Goal: Share content

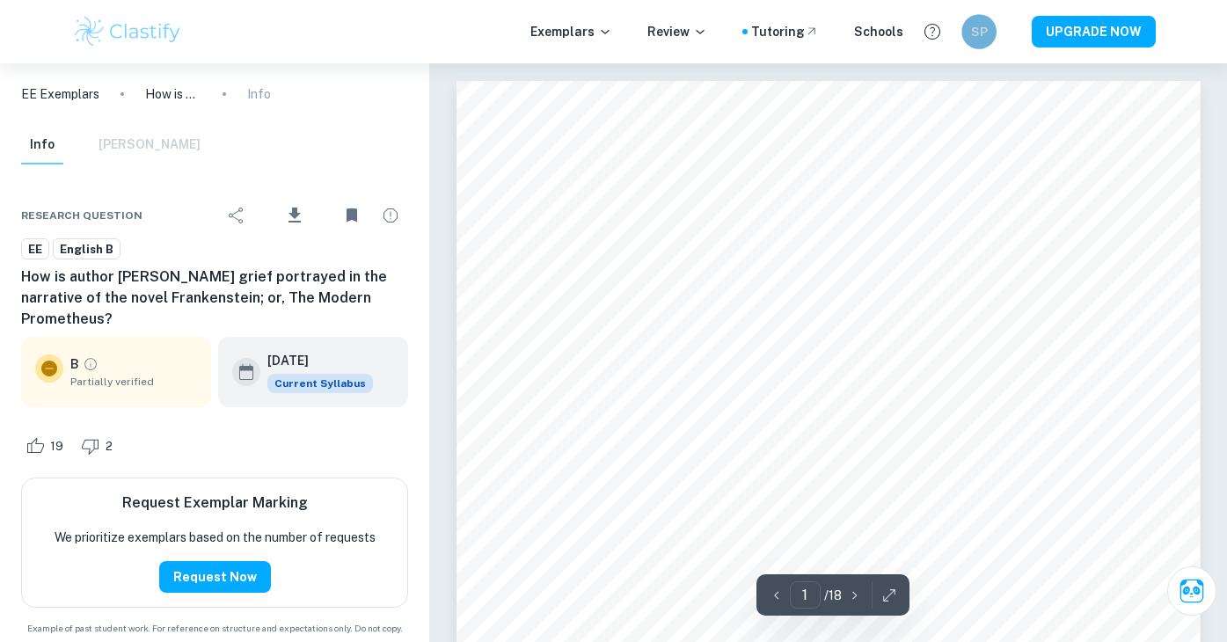
click at [975, 39] on h6 "SP" at bounding box center [979, 31] width 20 height 19
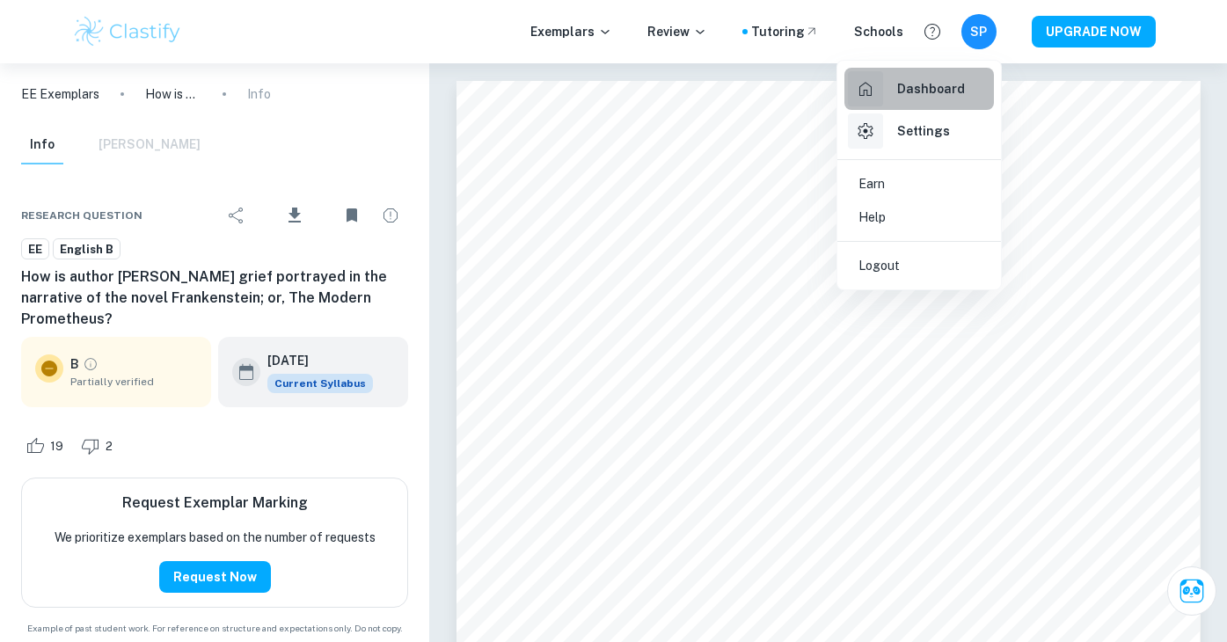
click at [950, 92] on h6 "Dashboard" at bounding box center [931, 88] width 68 height 19
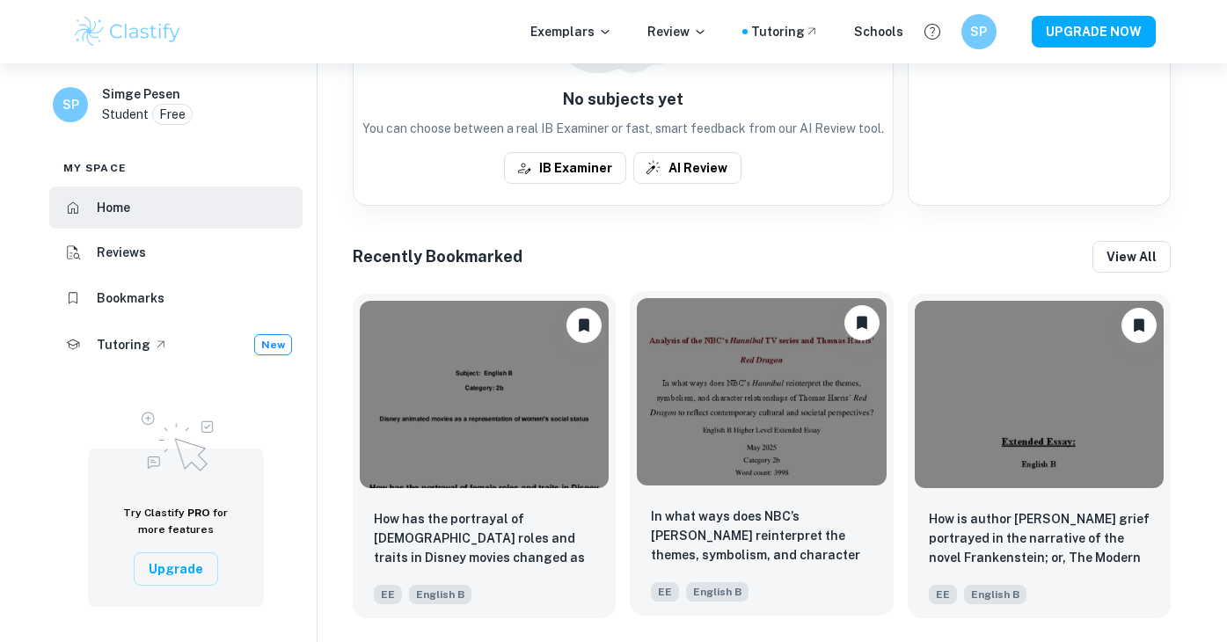
scroll to position [830, 0]
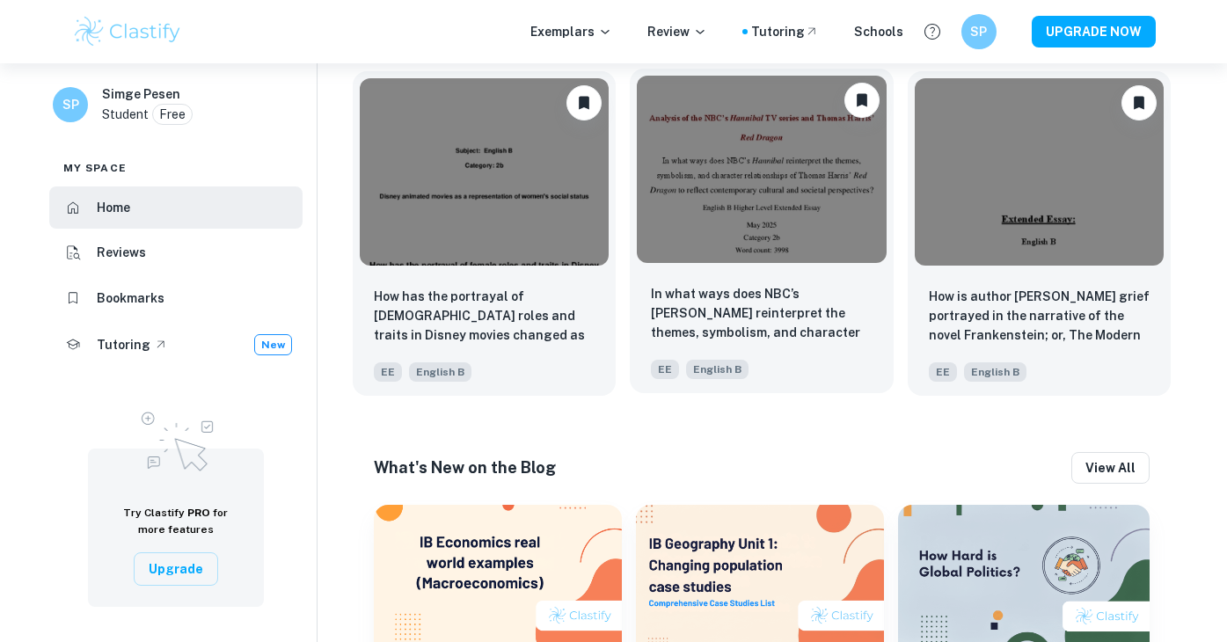
click at [775, 348] on div "In what ways does NBC’s [PERSON_NAME] reinterpret the themes, symbolism, and ch…" at bounding box center [761, 331] width 263 height 123
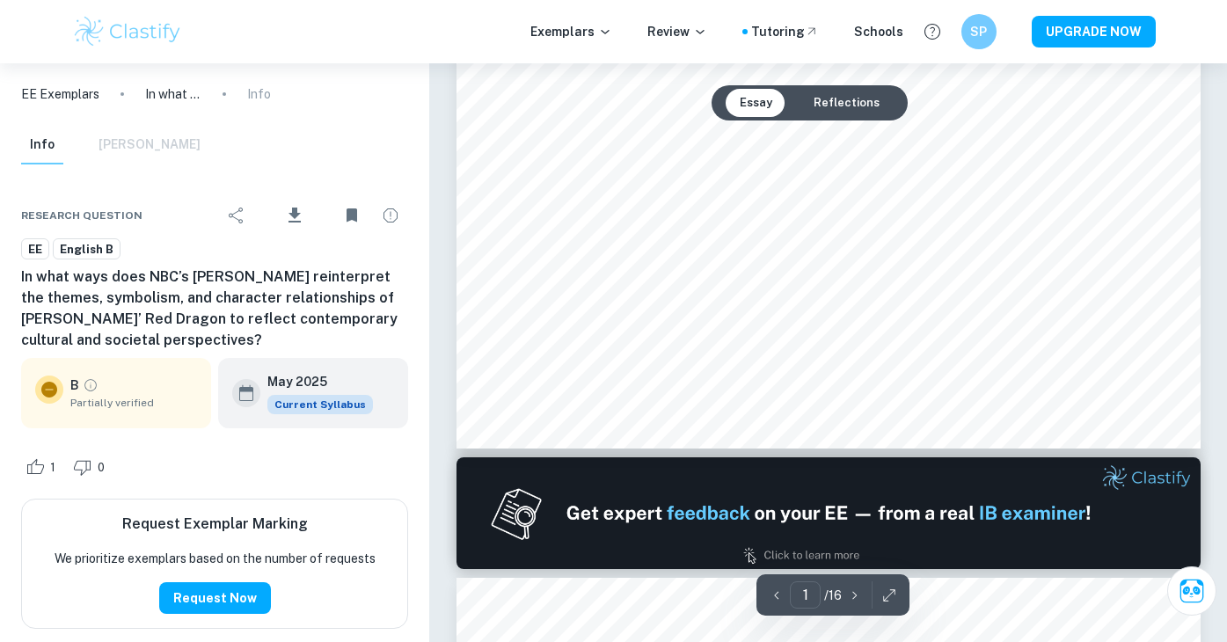
scroll to position [767, 0]
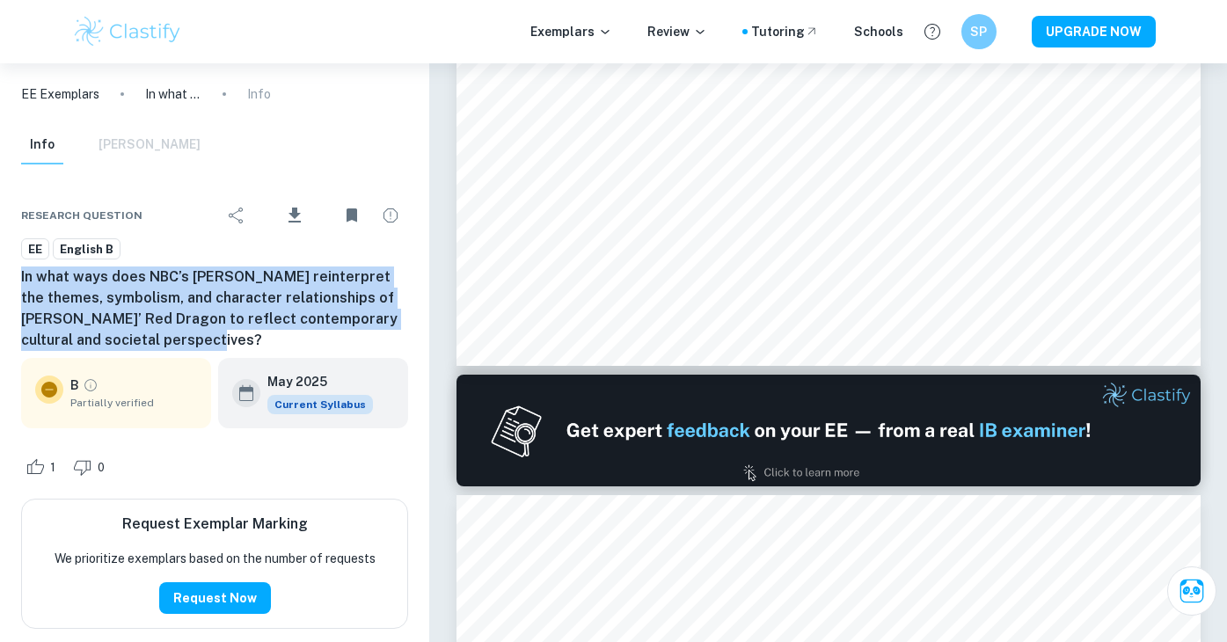
drag, startPoint x: 22, startPoint y: 276, endPoint x: 374, endPoint y: 340, distance: 357.5
click at [374, 340] on h6 "In what ways does NBC’s [PERSON_NAME] reinterpret the themes, symbolism, and ch…" at bounding box center [214, 309] width 387 height 84
copy h6 "In what ways does NBC’s [PERSON_NAME] reinterpret the themes, symbolism, and ch…"
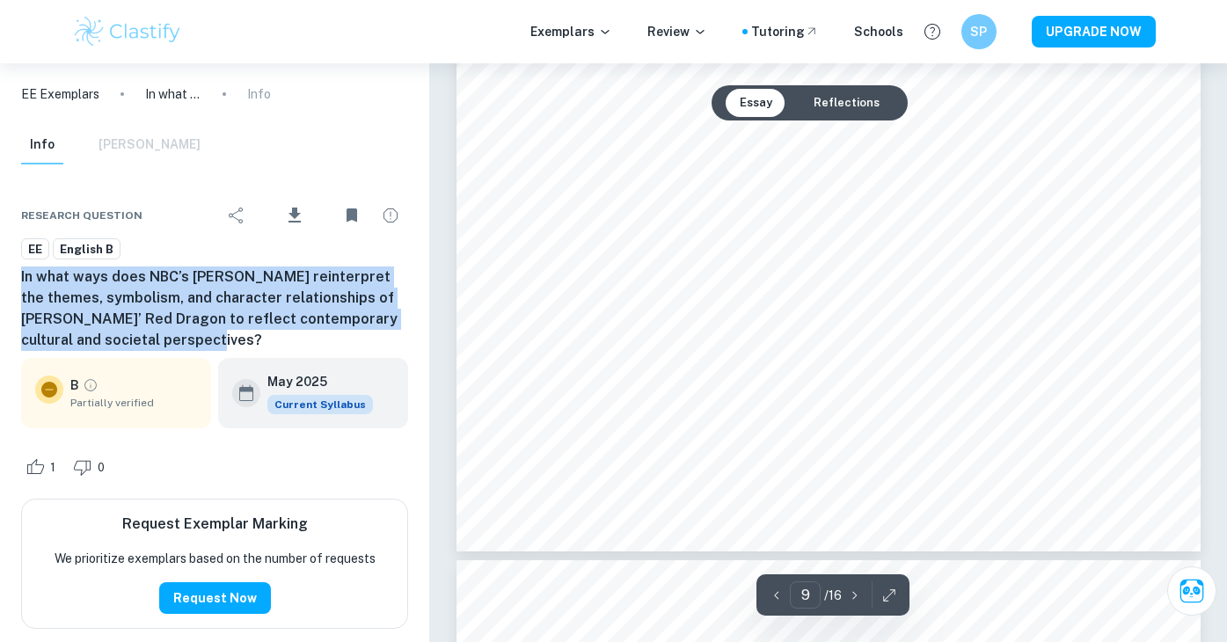
scroll to position [9428, 0]
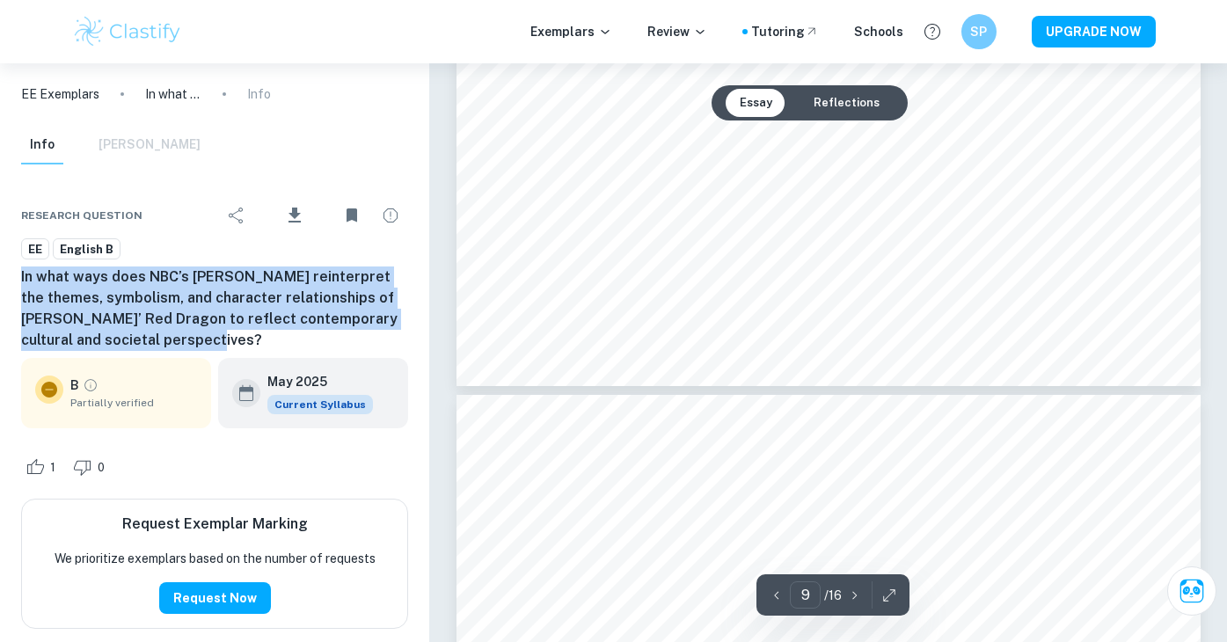
type input "10"
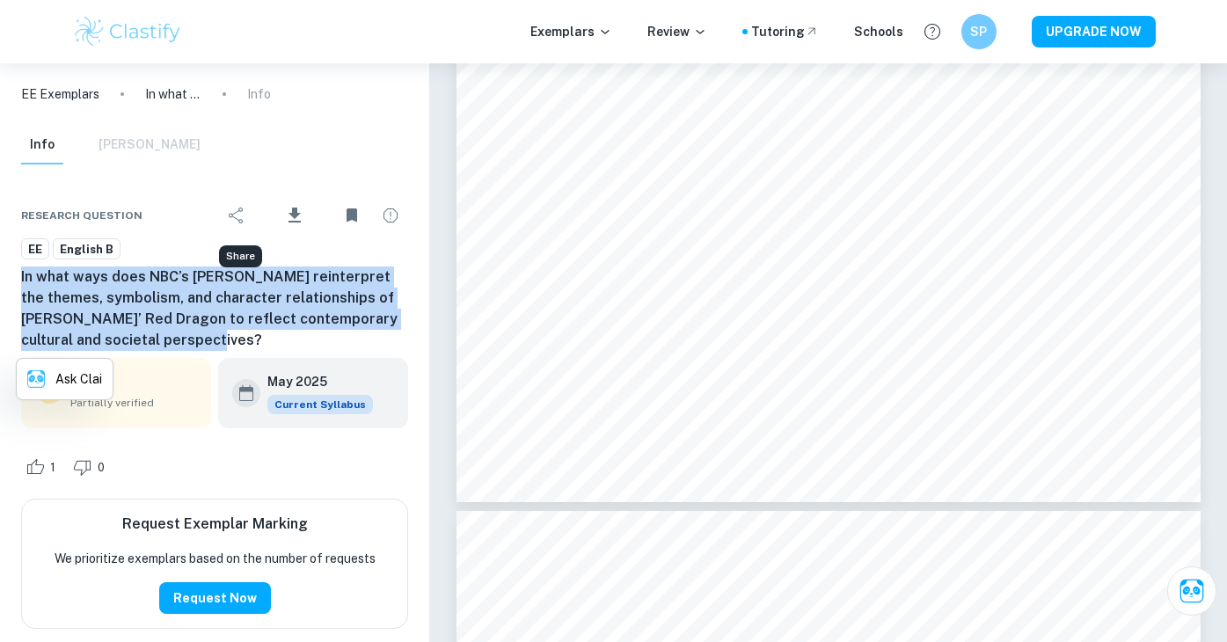
click at [238, 223] on icon "Share" at bounding box center [236, 215] width 21 height 21
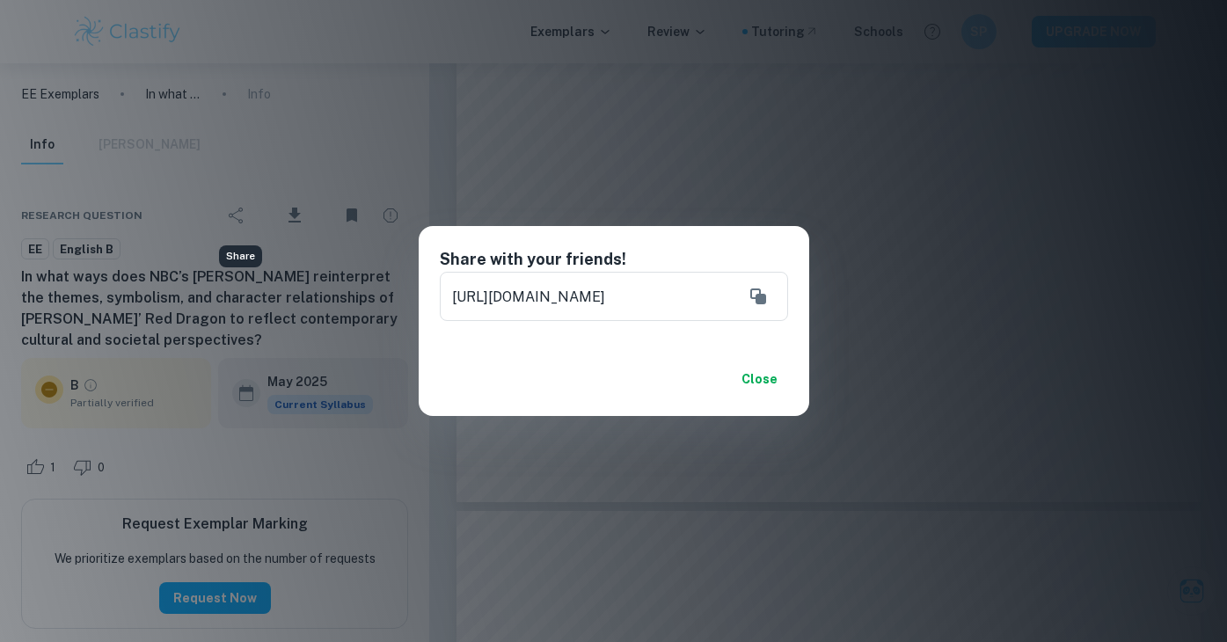
click at [513, 443] on div "Share with your friends! [URL][DOMAIN_NAME] ​ Close" at bounding box center [613, 321] width 1227 height 642
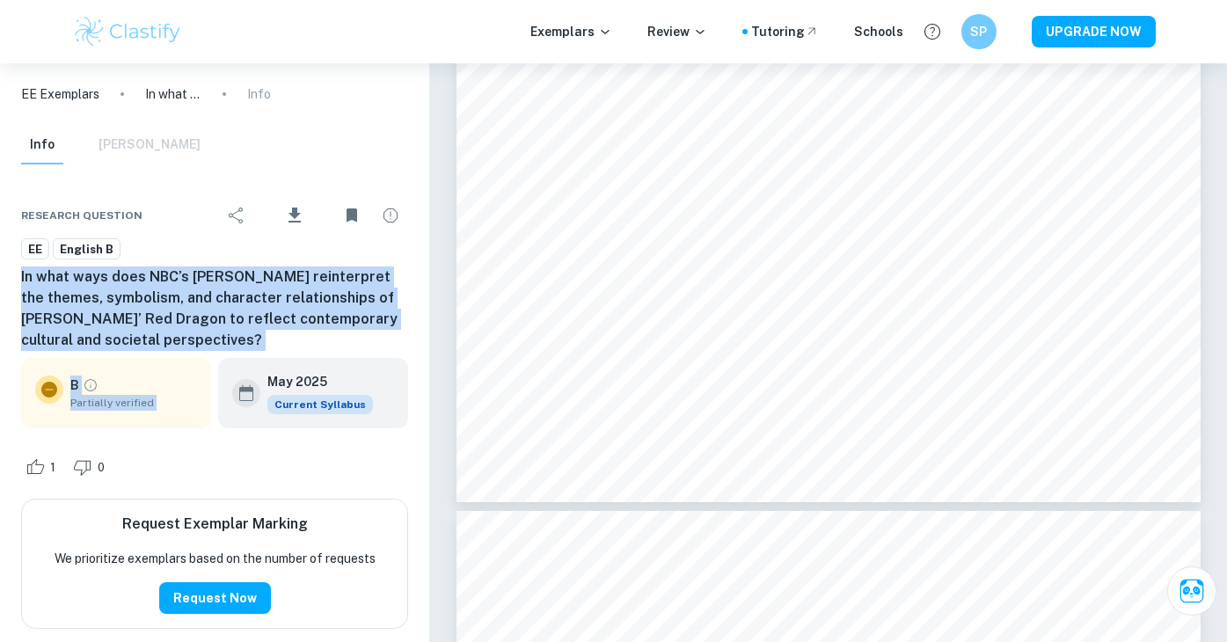
drag, startPoint x: 21, startPoint y: 272, endPoint x: 347, endPoint y: 355, distance: 336.1
click at [347, 355] on div "Research question Download EE English B In what ways does NBC’s [PERSON_NAME] r…" at bounding box center [214, 425] width 429 height 507
